Goal: Navigation & Orientation: Find specific page/section

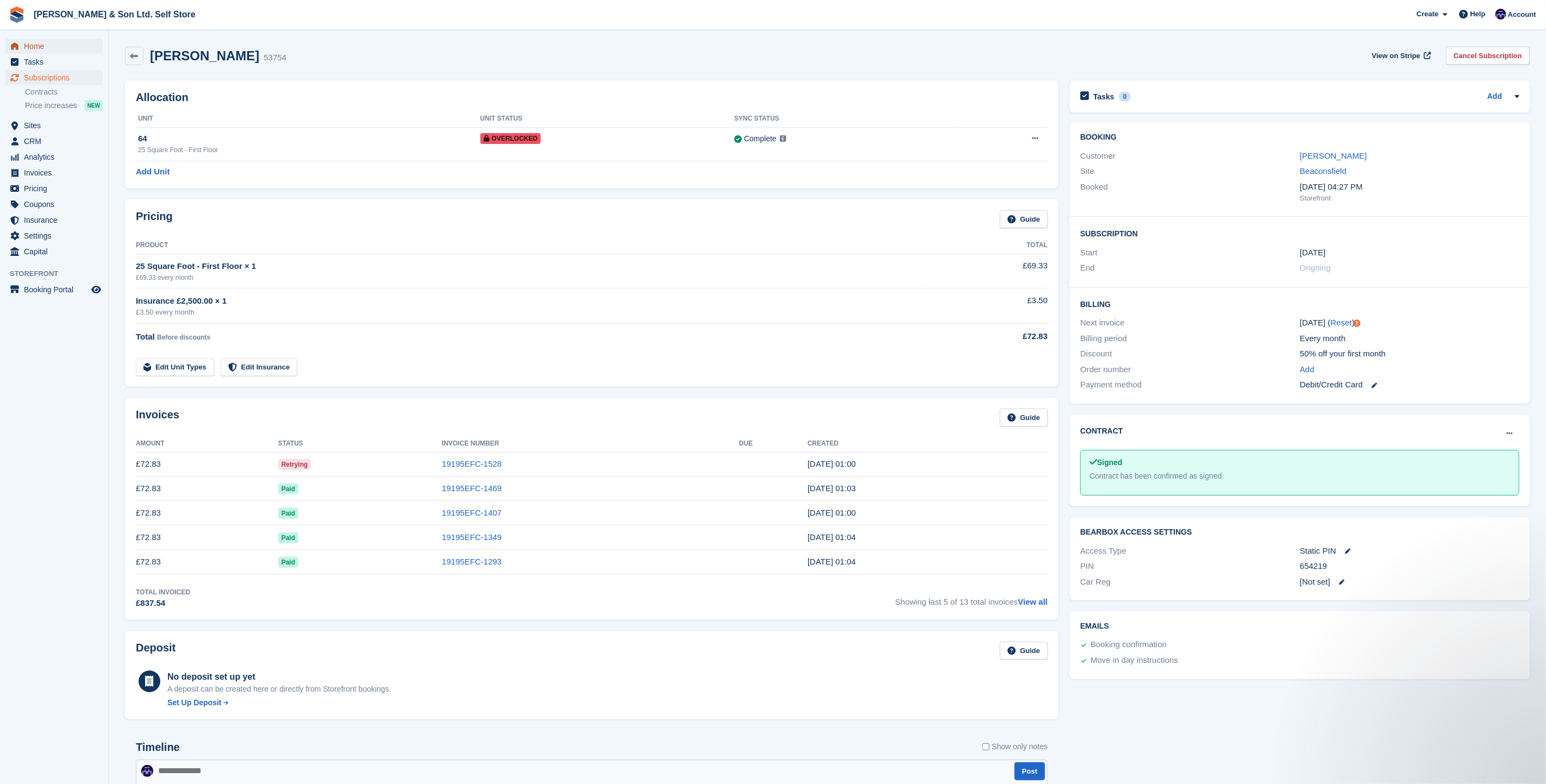
click at [59, 49] on span "Home" at bounding box center [56, 46] width 65 height 15
